Goal: Task Accomplishment & Management: Use online tool/utility

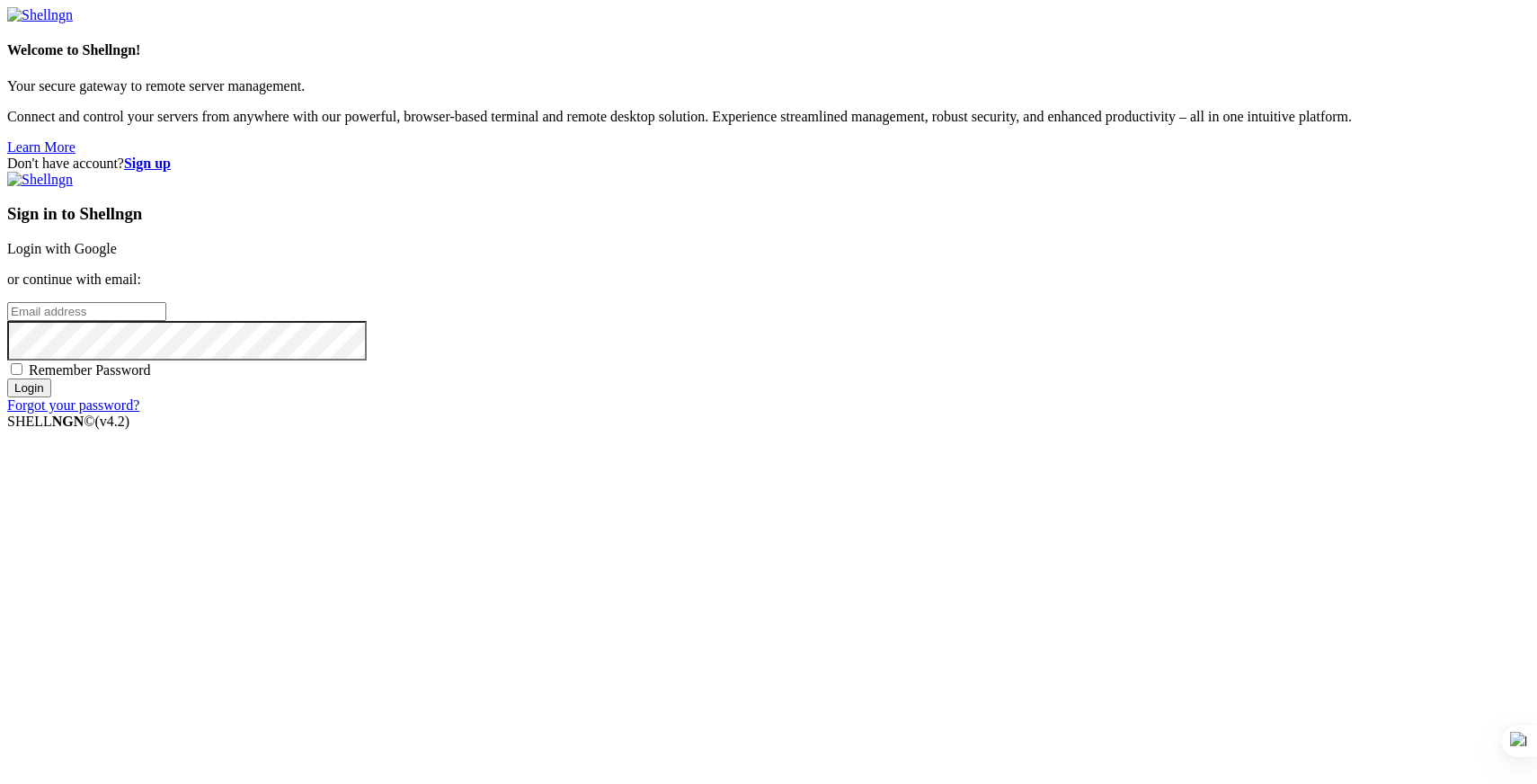
type input "[PERSON_NAME][EMAIL_ADDRESS][DOMAIN_NAME]"
click at [51, 397] on input "Login" at bounding box center [28, 388] width 44 height 19
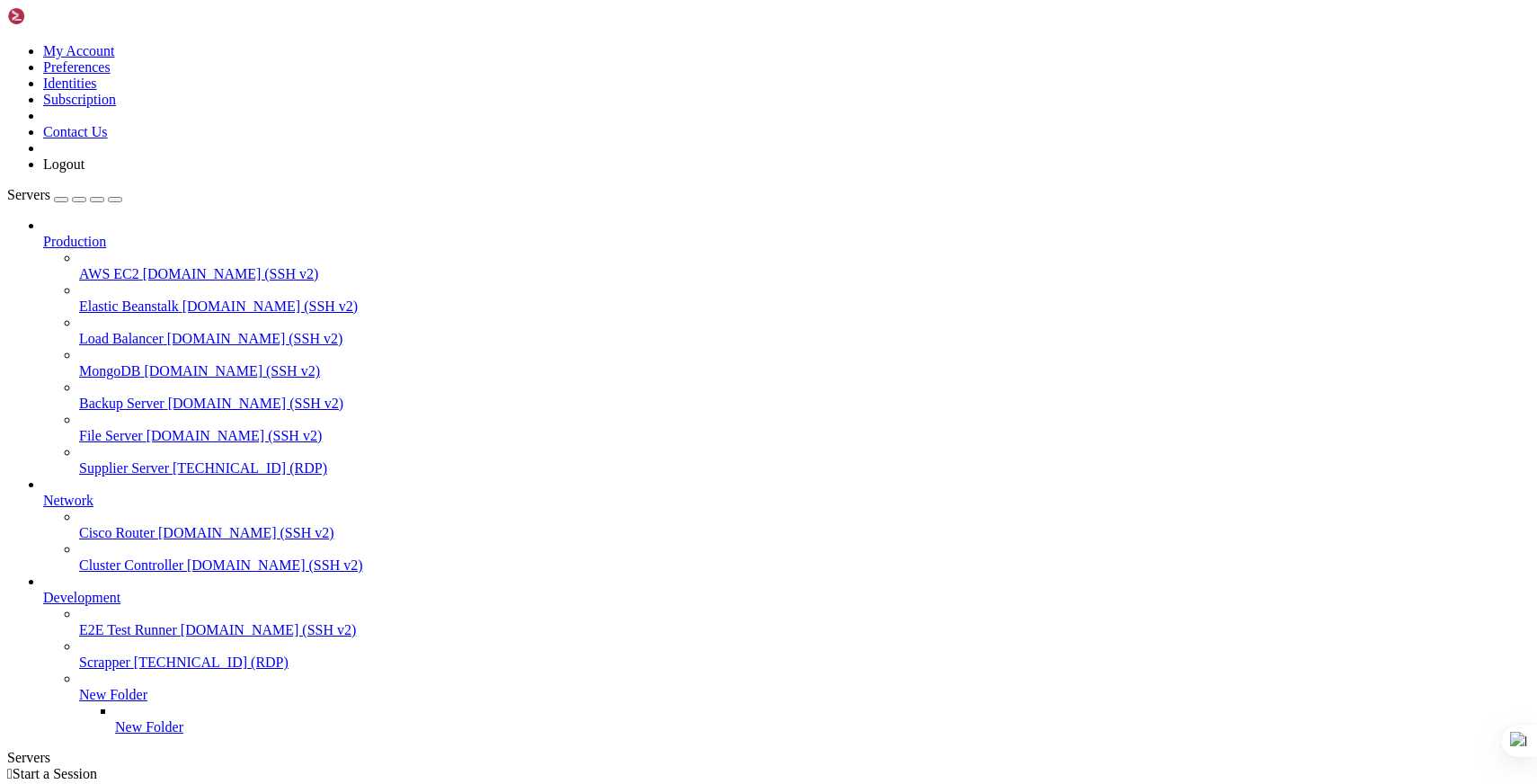
click at [173, 460] on span "[TECHNICAL_ID] (RDP)" at bounding box center [250, 468] width 155 height 16
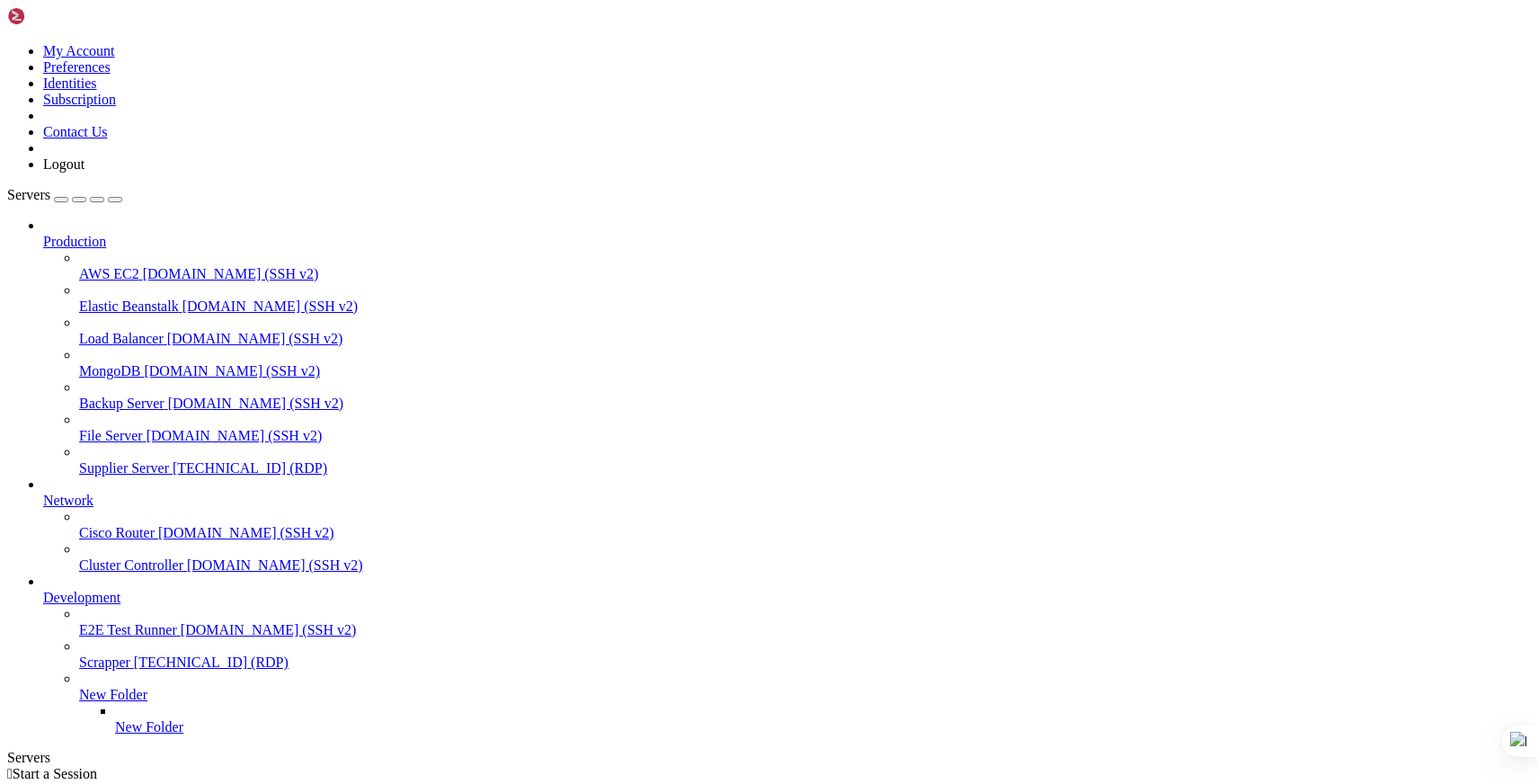
click at [116, 460] on span "Supplier Server" at bounding box center [125, 468] width 90 height 16
